Goal: Task Accomplishment & Management: Manage account settings

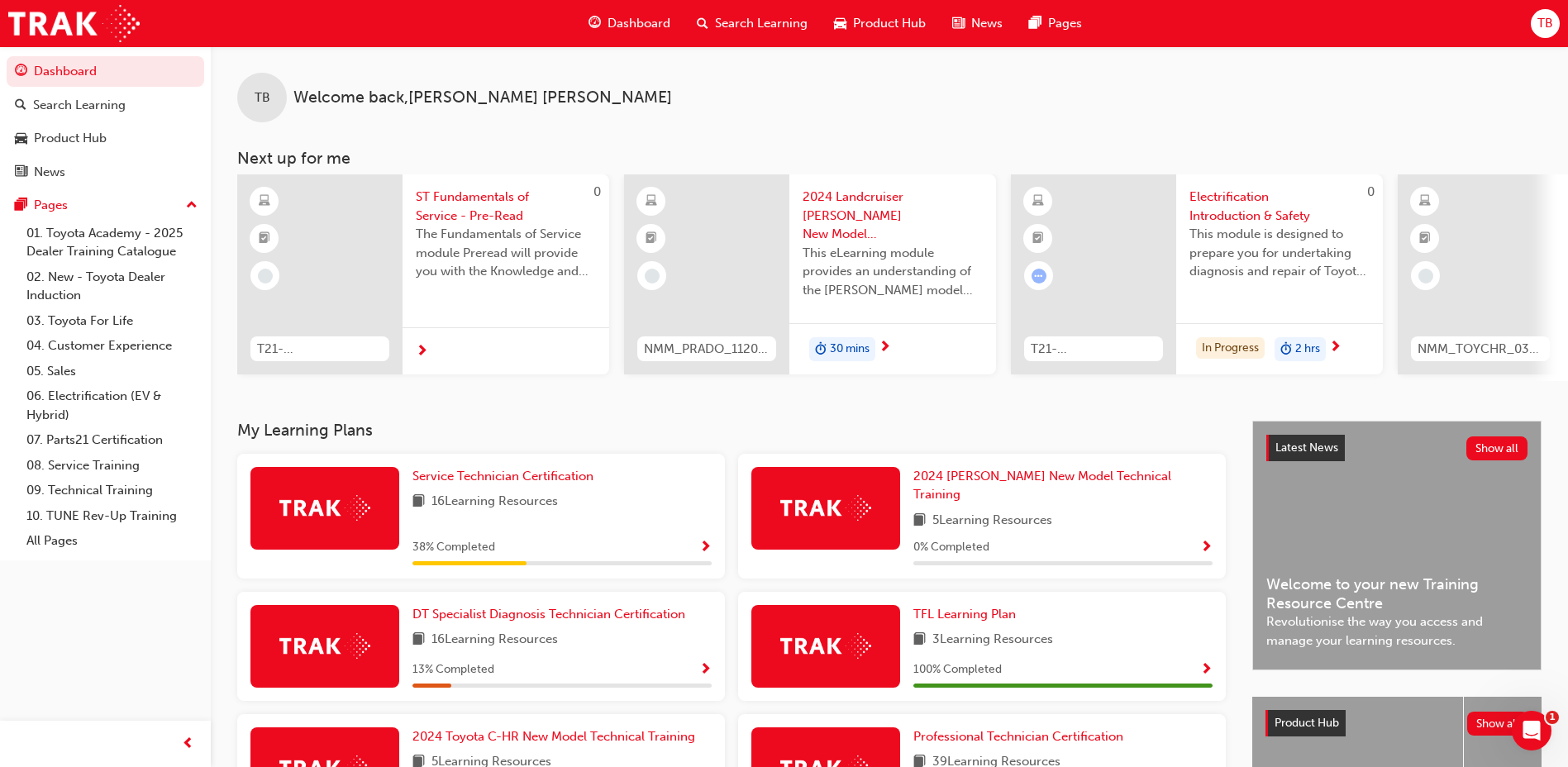
click at [1536, 32] on div "TB" at bounding box center [1545, 24] width 29 height 29
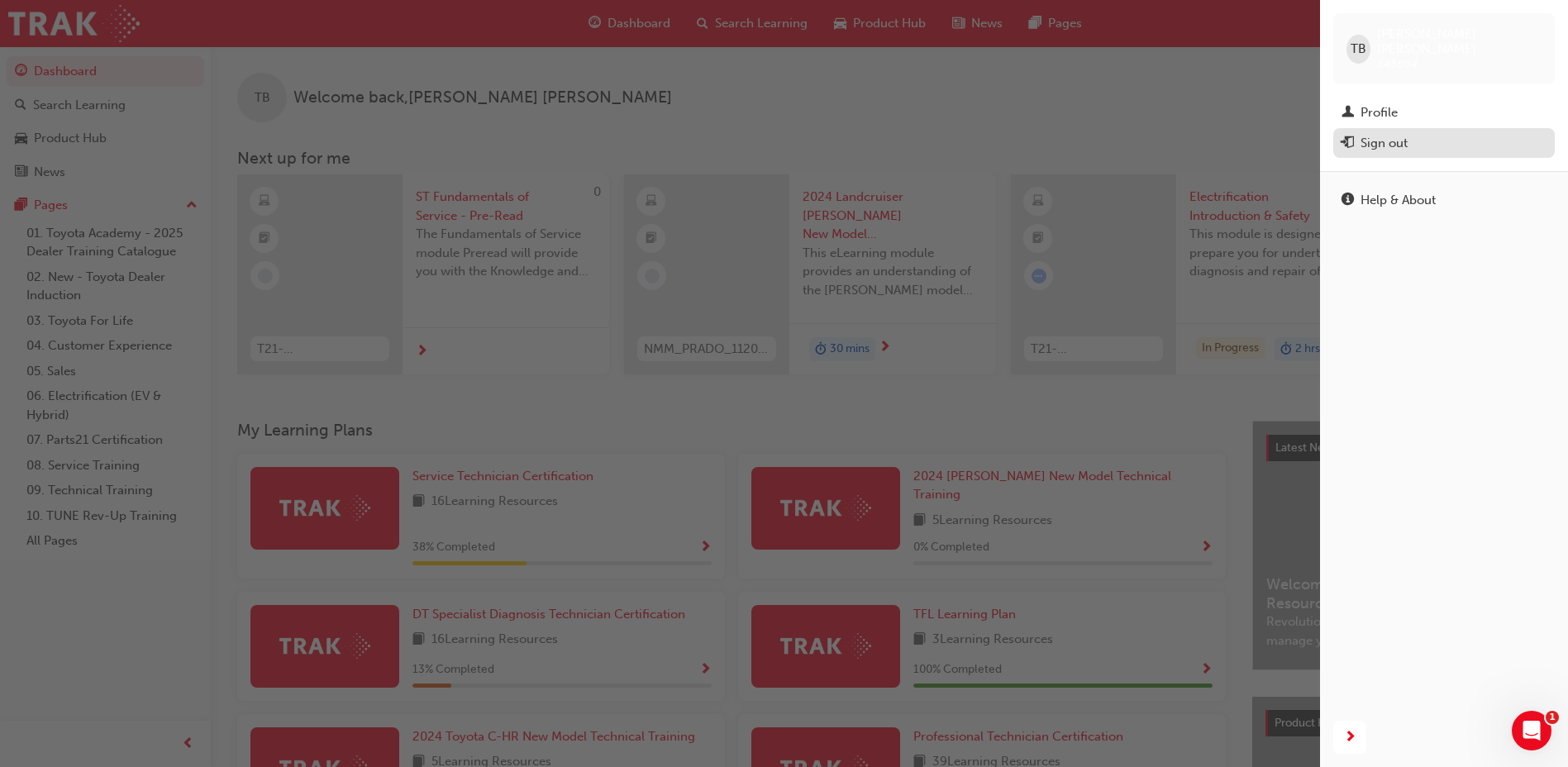
click at [1356, 133] on div "Sign out" at bounding box center [1443, 143] width 205 height 20
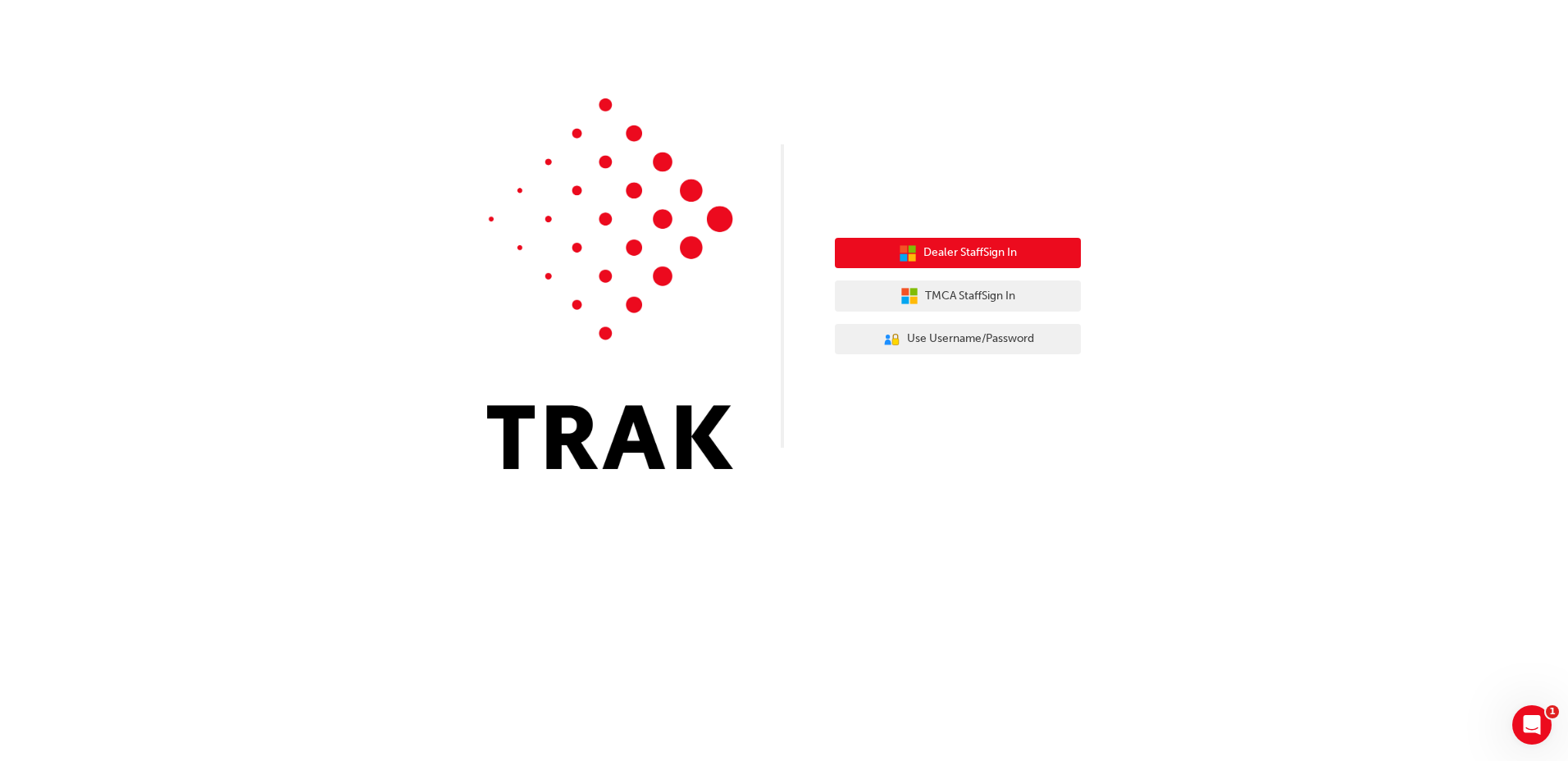
click at [881, 249] on button "Dealer Staff Sign In" at bounding box center [958, 253] width 246 height 31
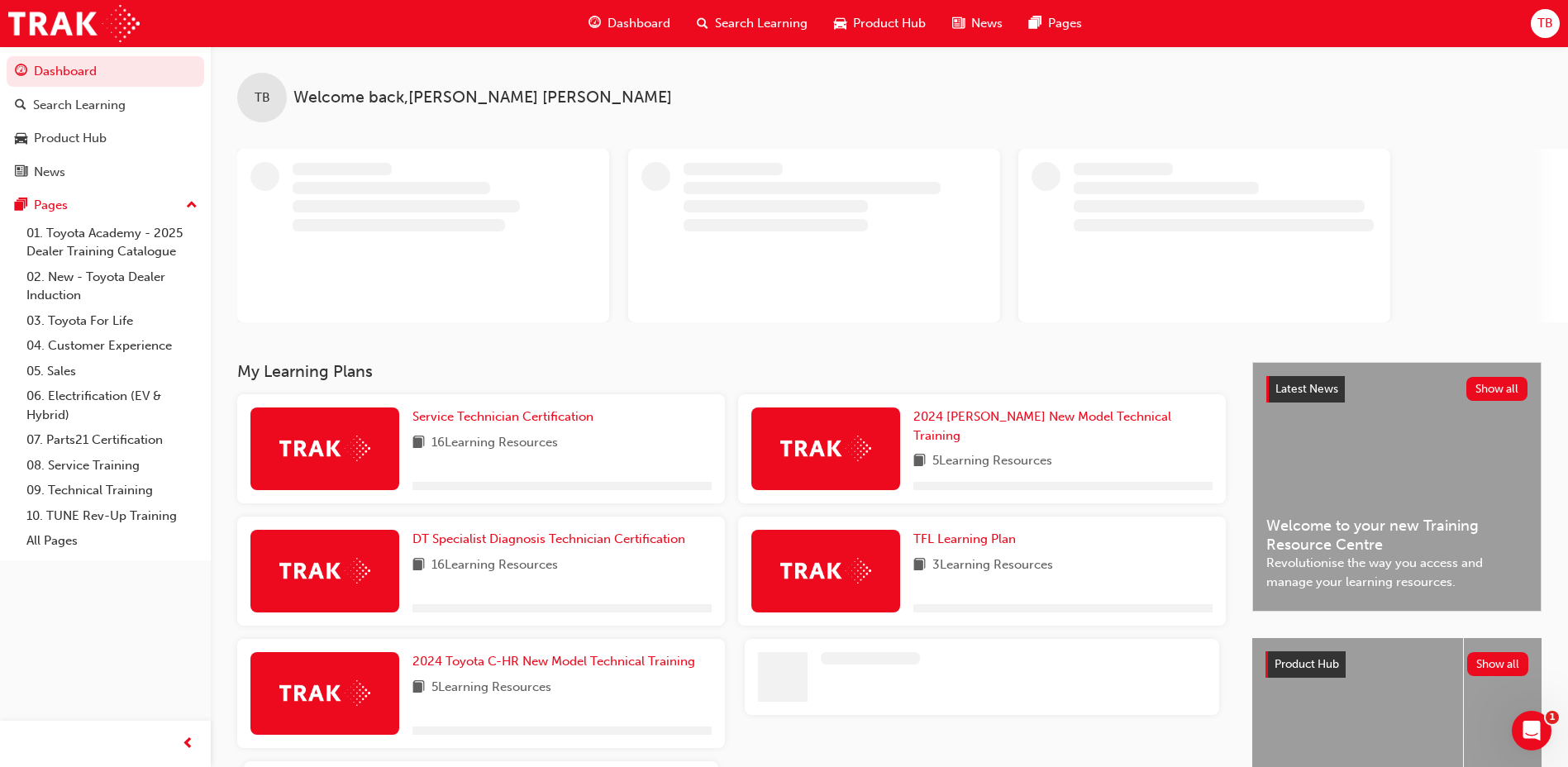
click at [1547, 38] on div "TB" at bounding box center [1545, 24] width 29 height 29
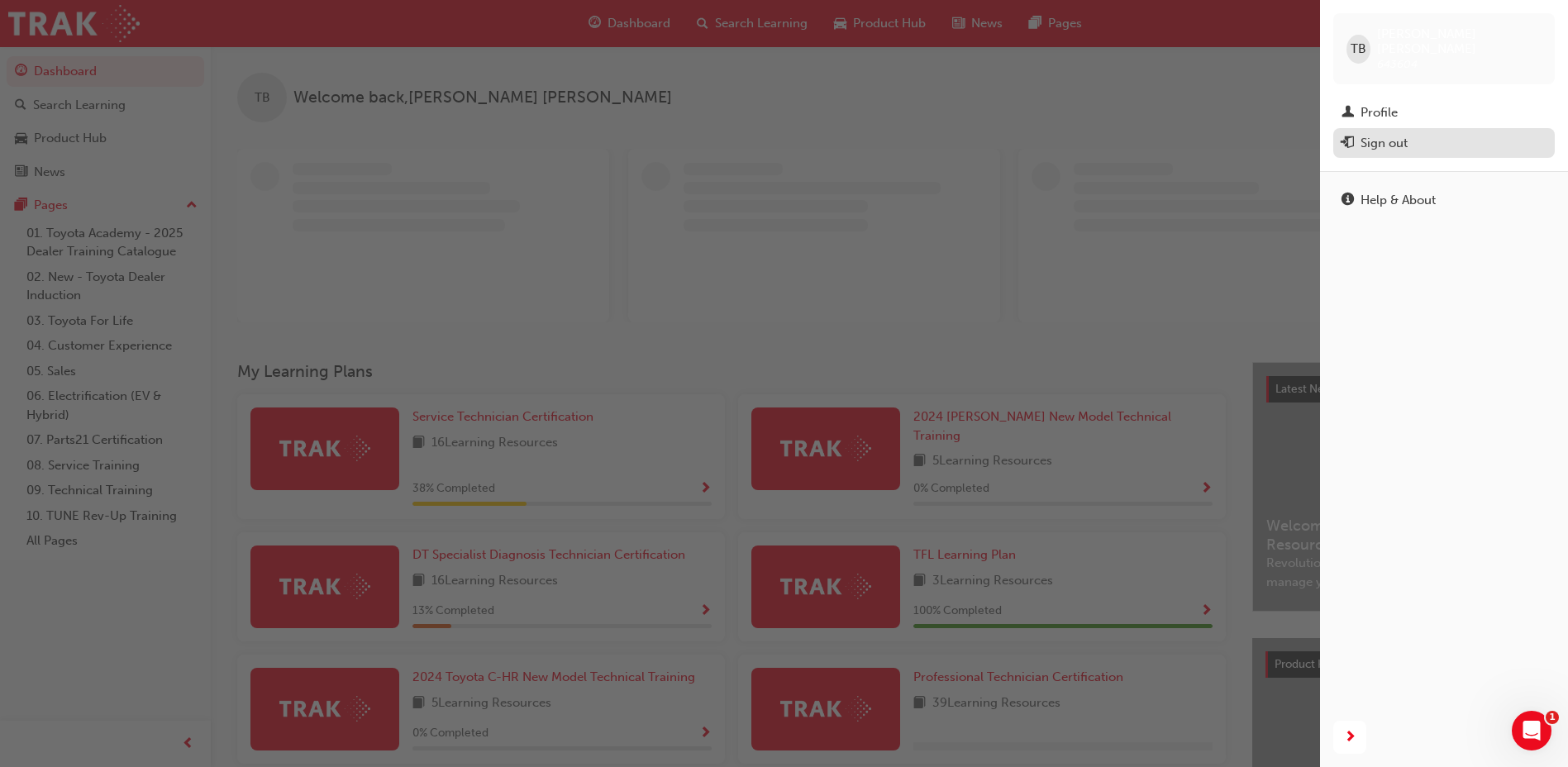
click at [1402, 134] on div "Sign out" at bounding box center [1384, 143] width 47 height 19
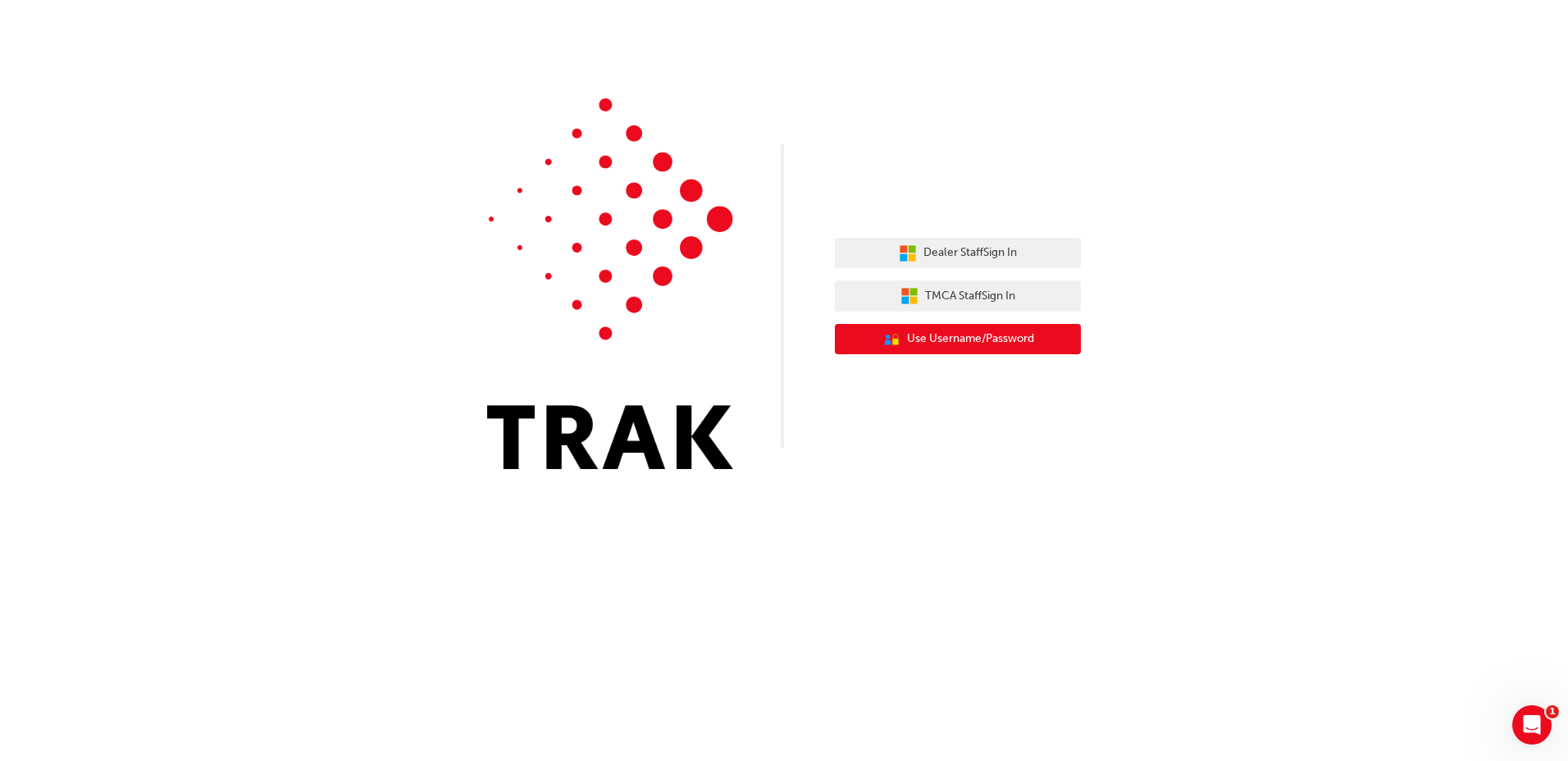
click at [982, 351] on button "User Authentication Icon - Blue Person, Gold Lock Use Username/Password" at bounding box center [958, 339] width 246 height 31
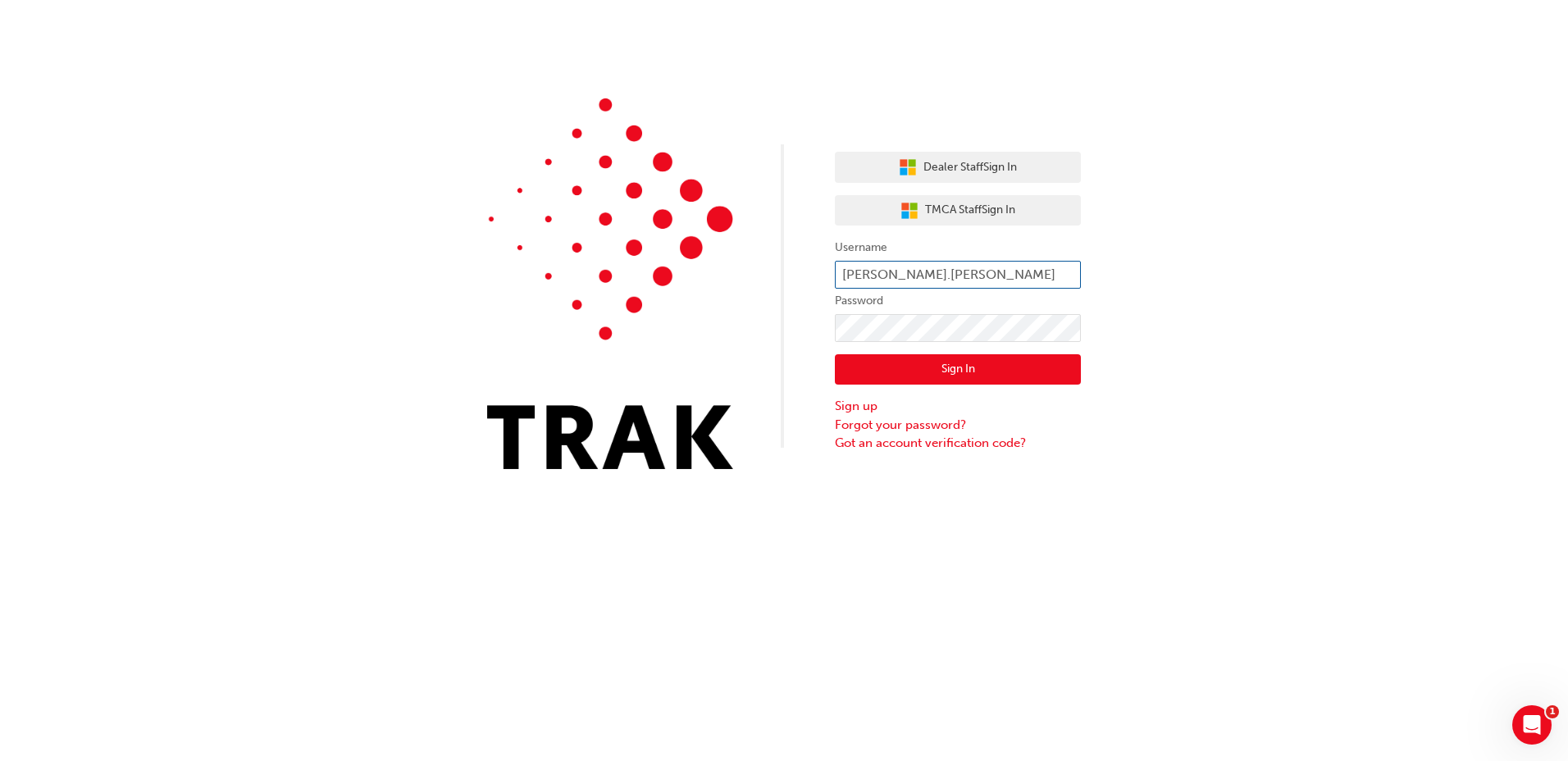
drag, startPoint x: 915, startPoint y: 275, endPoint x: 937, endPoint y: 273, distance: 22.1
click at [915, 275] on input "james.sanders" at bounding box center [958, 274] width 246 height 28
click at [938, 273] on input "james.sanders" at bounding box center [958, 274] width 246 height 28
type input "j"
type input "archie.legrice"
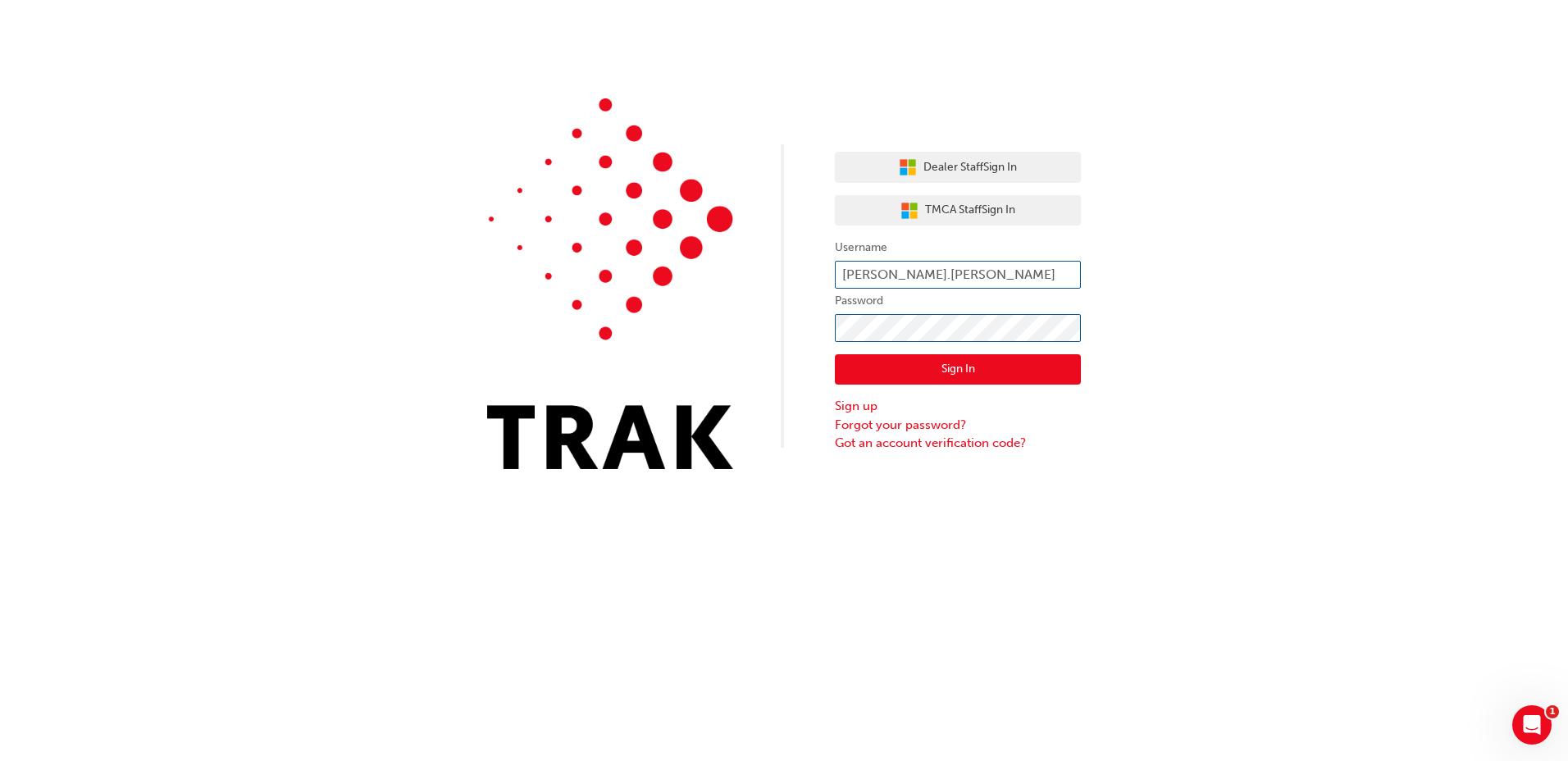
click button "Sign In" at bounding box center [958, 369] width 246 height 31
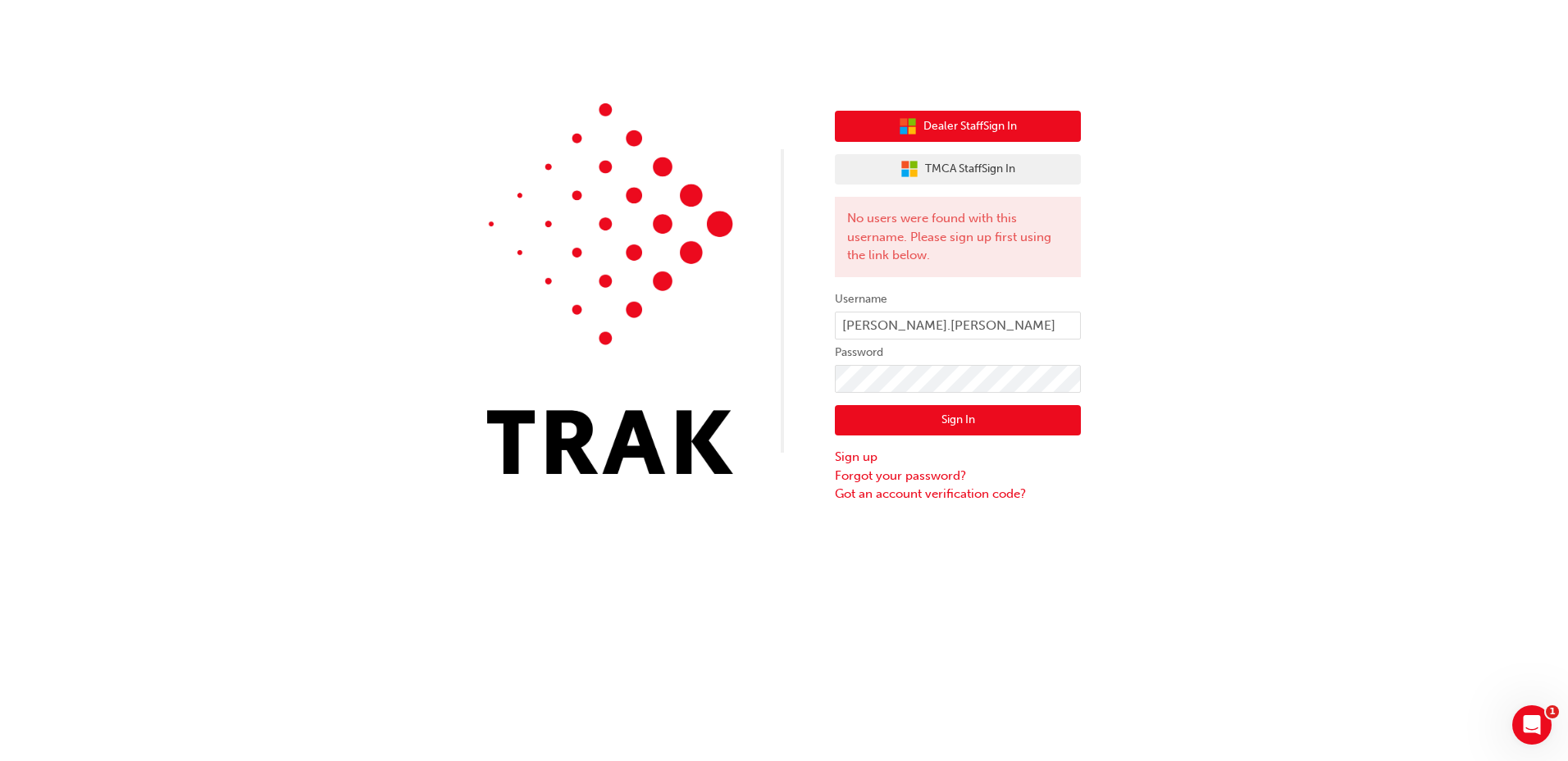
click at [1002, 133] on span "Dealer Staff Sign In" at bounding box center [970, 127] width 93 height 19
